Goal: Information Seeking & Learning: Learn about a topic

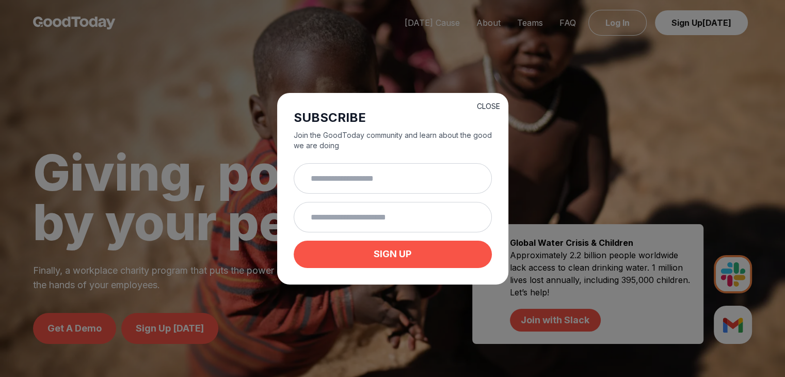
click at [389, 106] on button "CLOSE" at bounding box center [488, 106] width 23 height 10
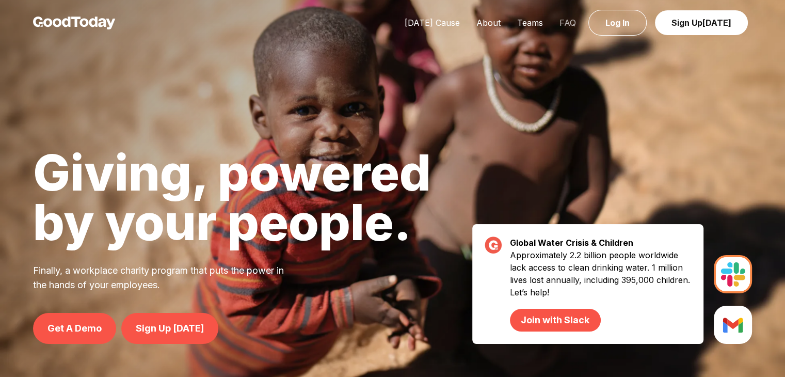
click at [389, 26] on link "FAQ" at bounding box center [567, 23] width 33 height 10
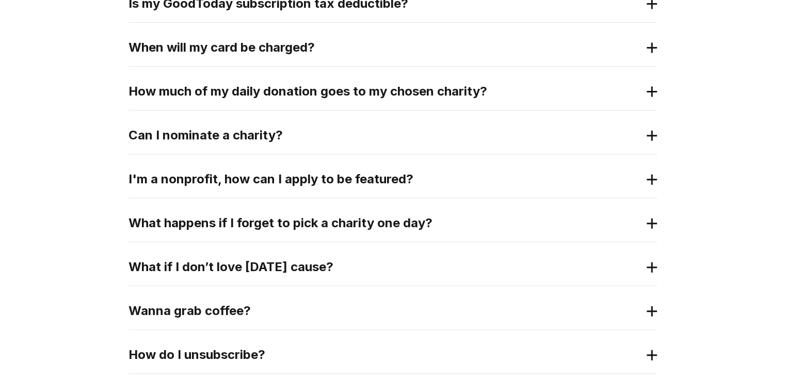
scroll to position [392, 0]
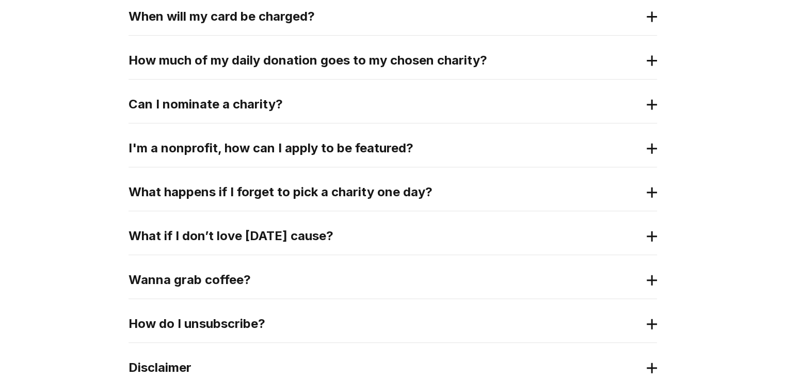
click at [283, 160] on div "I'm a nonprofit, how can I apply to be featured?" at bounding box center [392, 147] width 528 height 37
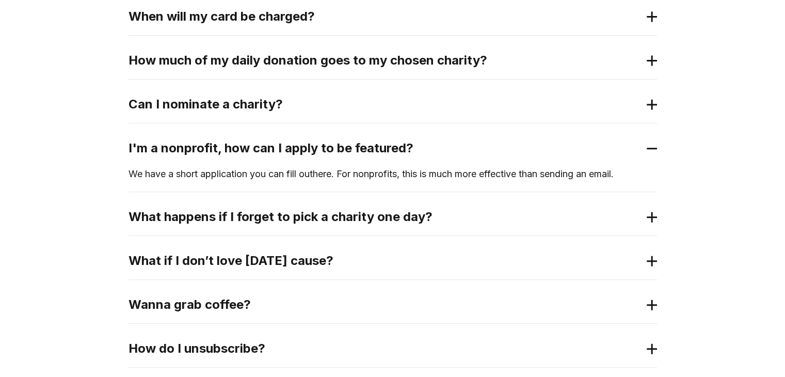
click at [389, 209] on h2 "What happens if I forget to pick a charity one day?" at bounding box center [384, 216] width 512 height 17
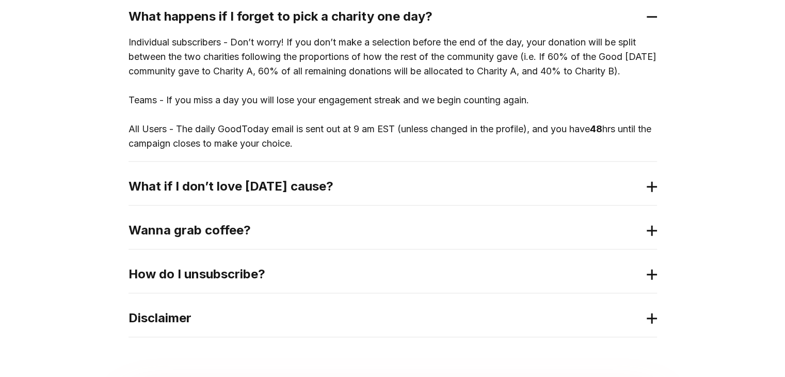
scroll to position [598, 0]
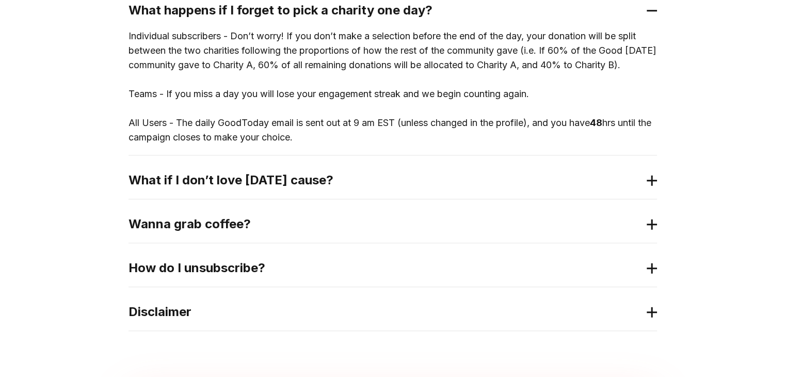
click at [389, 188] on h2 "What if I don’t love [DATE] cause?" at bounding box center [384, 180] width 512 height 17
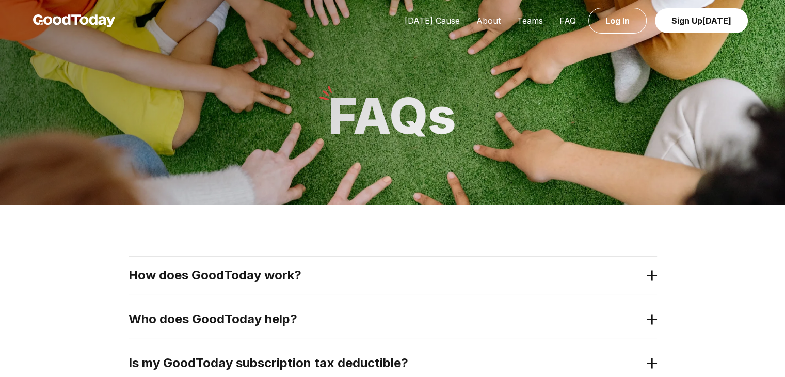
scroll to position [0, 0]
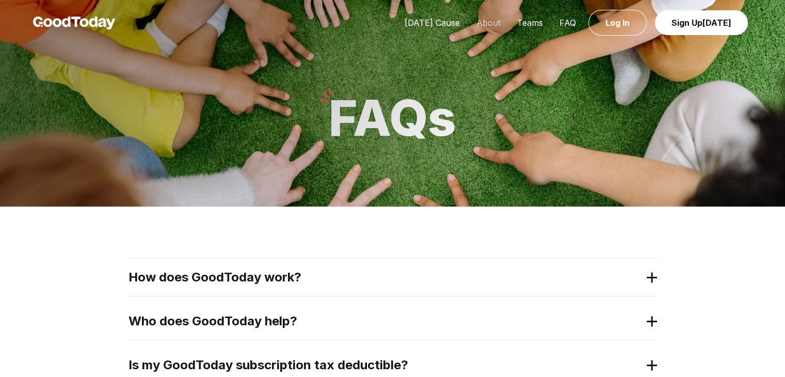
click at [389, 26] on link "About" at bounding box center [488, 23] width 41 height 10
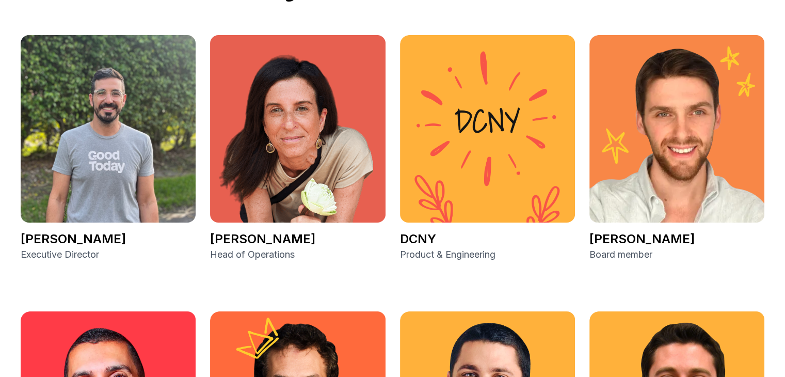
scroll to position [1465, 0]
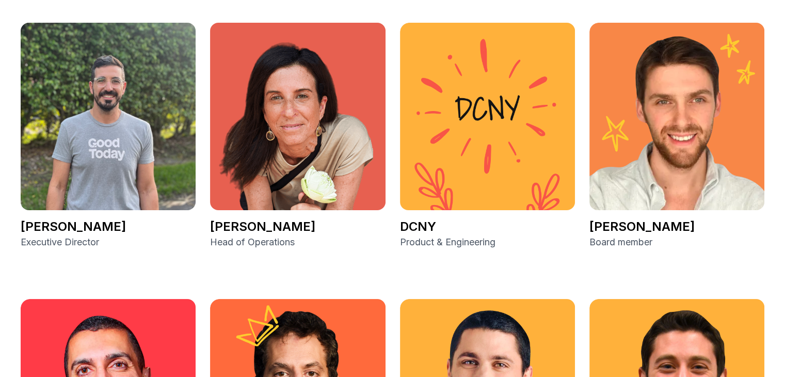
click at [294, 54] on img at bounding box center [297, 116] width 175 height 187
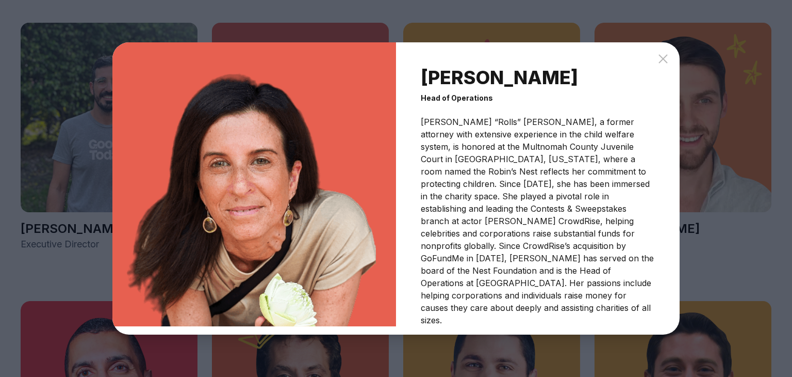
click at [389, 157] on div "[PERSON_NAME] Head of Operations [PERSON_NAME] “Rolls” [PERSON_NAME], a former …" at bounding box center [396, 188] width 792 height 377
click at [389, 213] on div "[PERSON_NAME] Head of Operations [PERSON_NAME] “Rolls” [PERSON_NAME], a former …" at bounding box center [396, 188] width 792 height 377
click at [389, 207] on div "[PERSON_NAME] Head of Operations [PERSON_NAME] “Rolls” [PERSON_NAME], a former …" at bounding box center [396, 188] width 792 height 377
click at [389, 65] on icon at bounding box center [663, 59] width 12 height 12
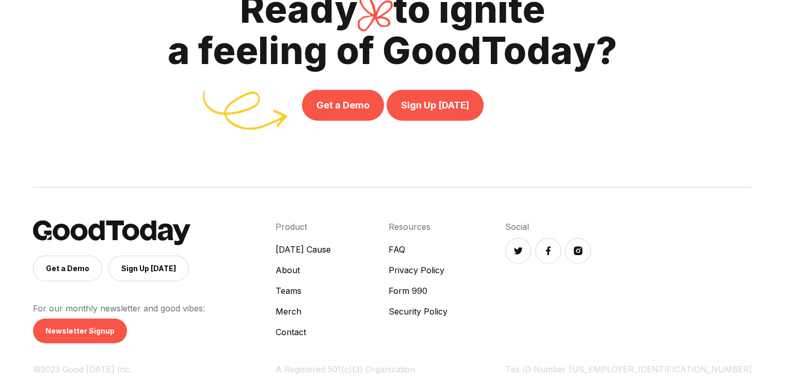
scroll to position [2377, 0]
